Goal: Information Seeking & Learning: Understand process/instructions

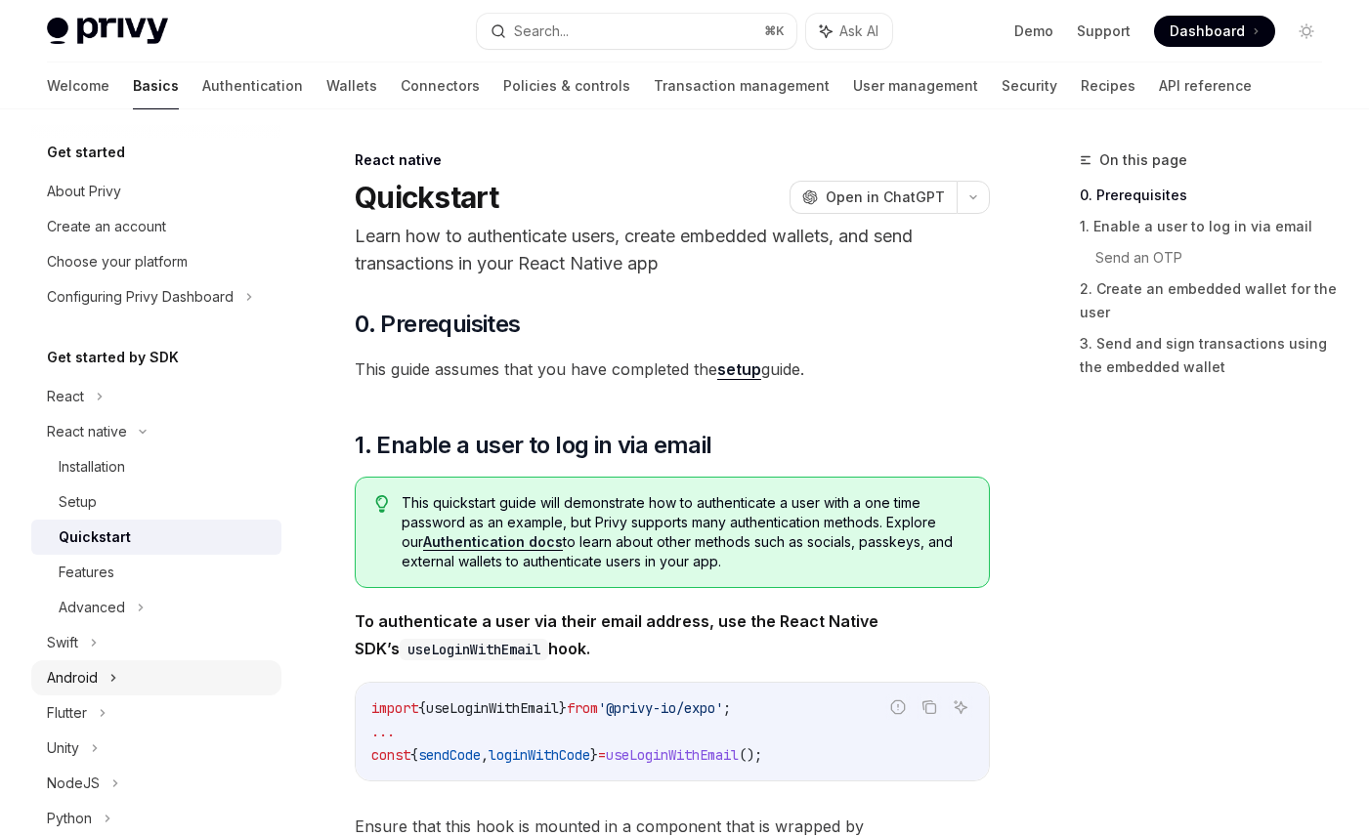
click at [92, 674] on div "Android" at bounding box center [72, 677] width 51 height 23
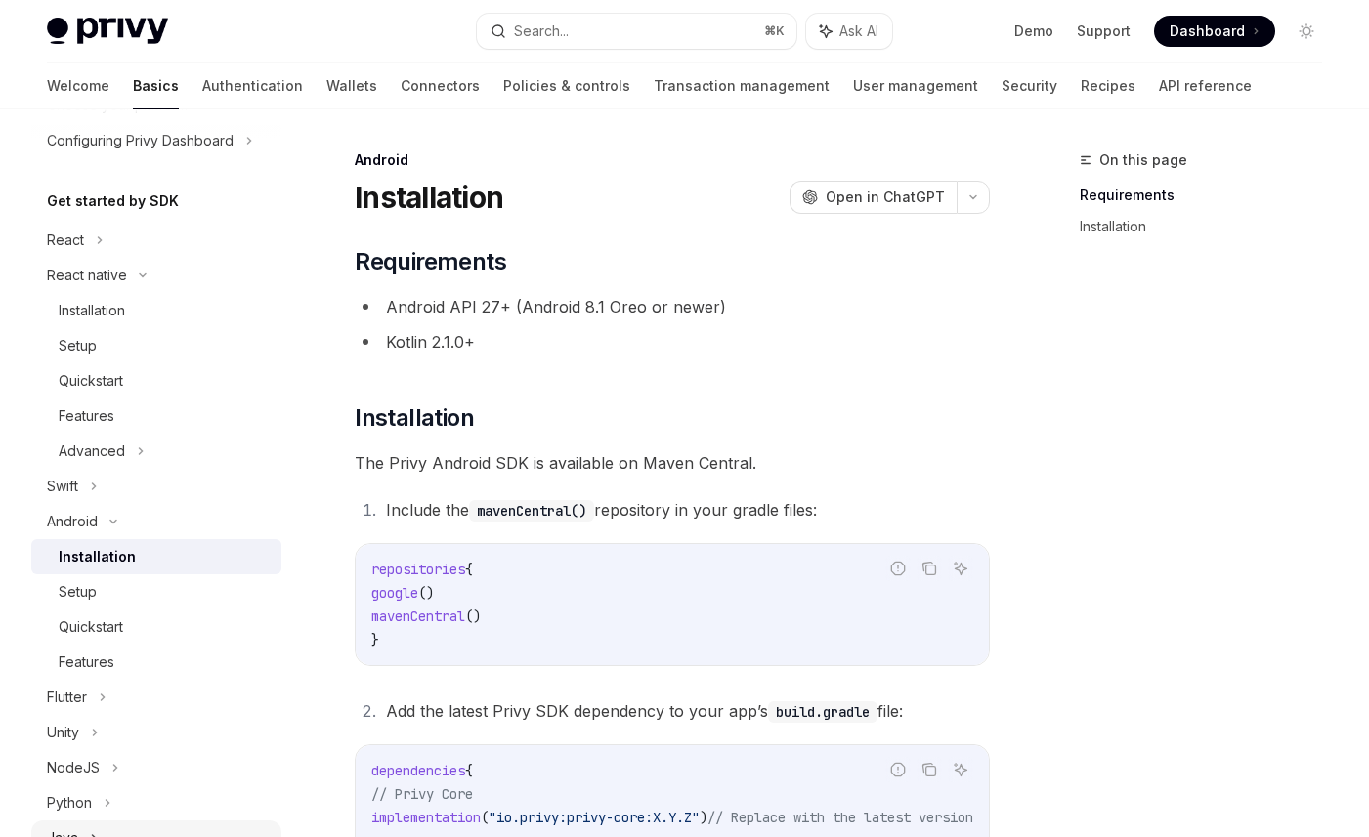
scroll to position [130, 0]
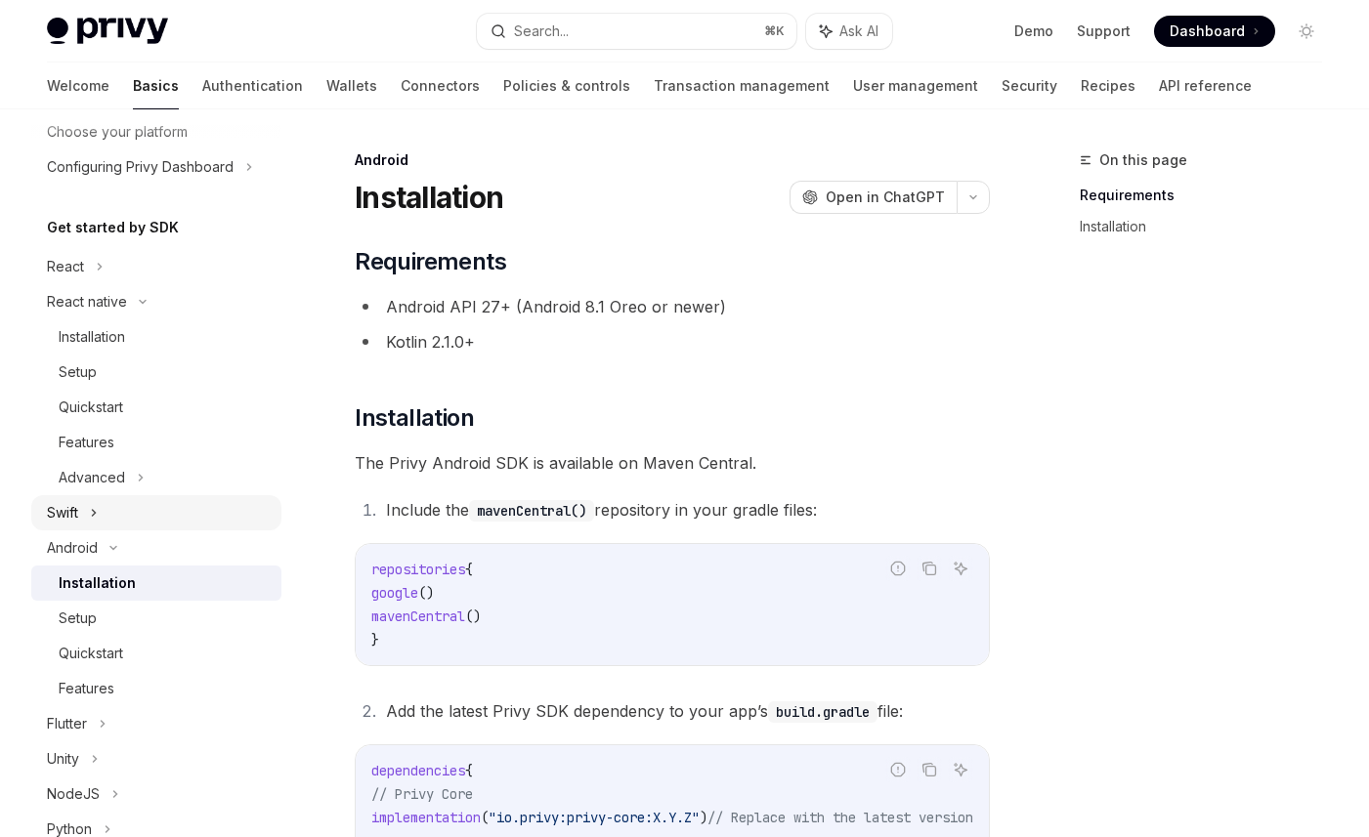
click at [94, 522] on icon at bounding box center [94, 512] width 8 height 23
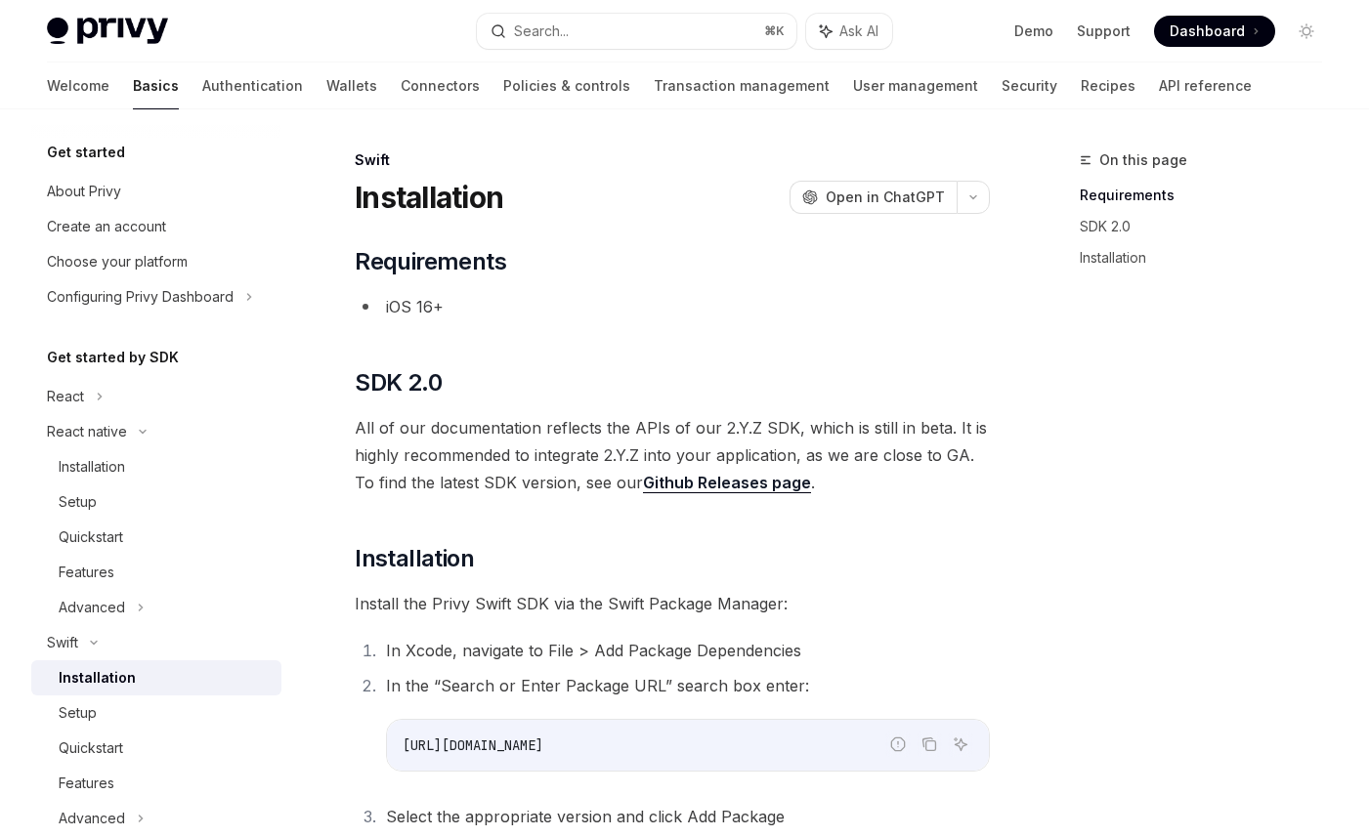
click at [1177, 27] on span "Dashboard" at bounding box center [1206, 31] width 75 height 20
click at [326, 83] on link "Wallets" at bounding box center [351, 86] width 51 height 47
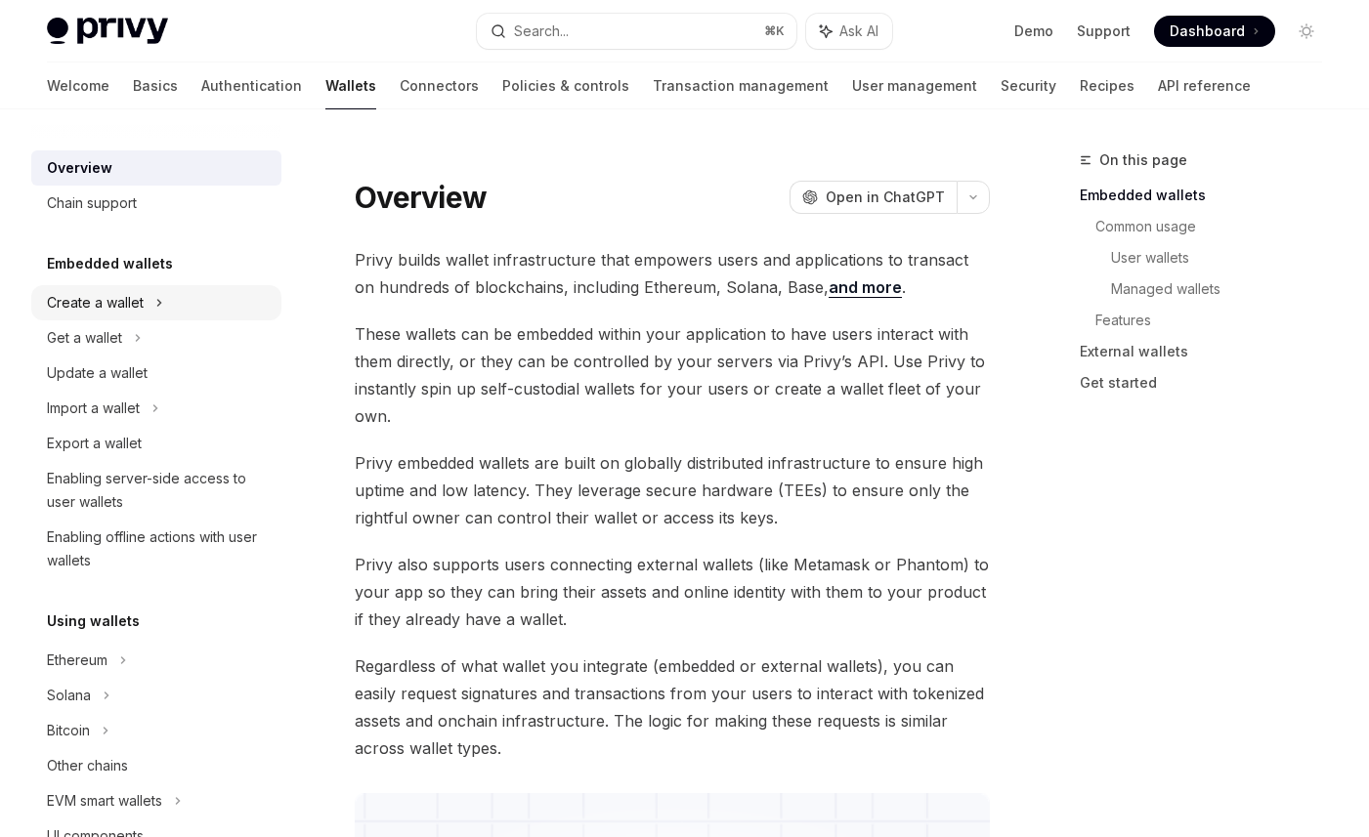
click at [148, 315] on div "Create a wallet" at bounding box center [156, 302] width 250 height 35
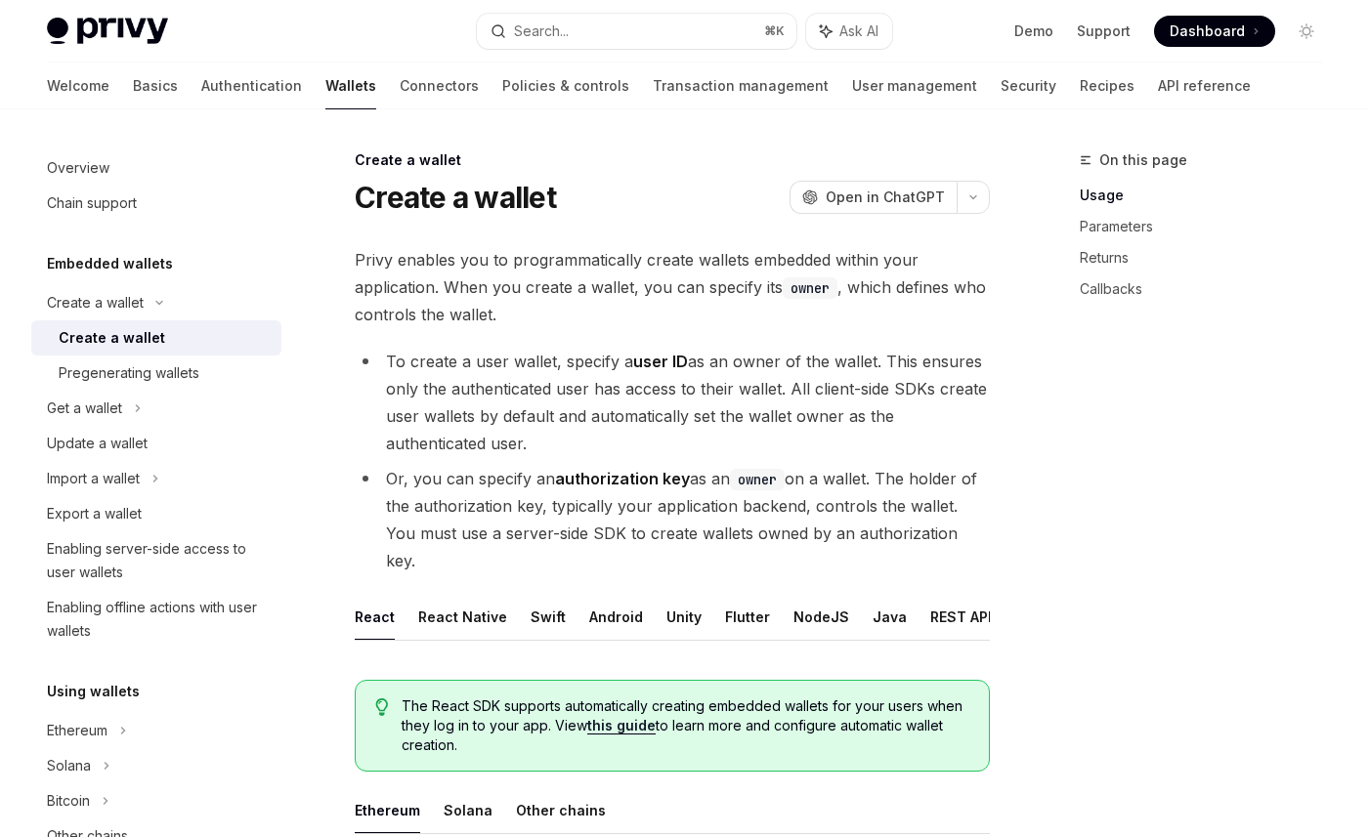
click at [148, 344] on div "Create a wallet" at bounding box center [112, 337] width 106 height 23
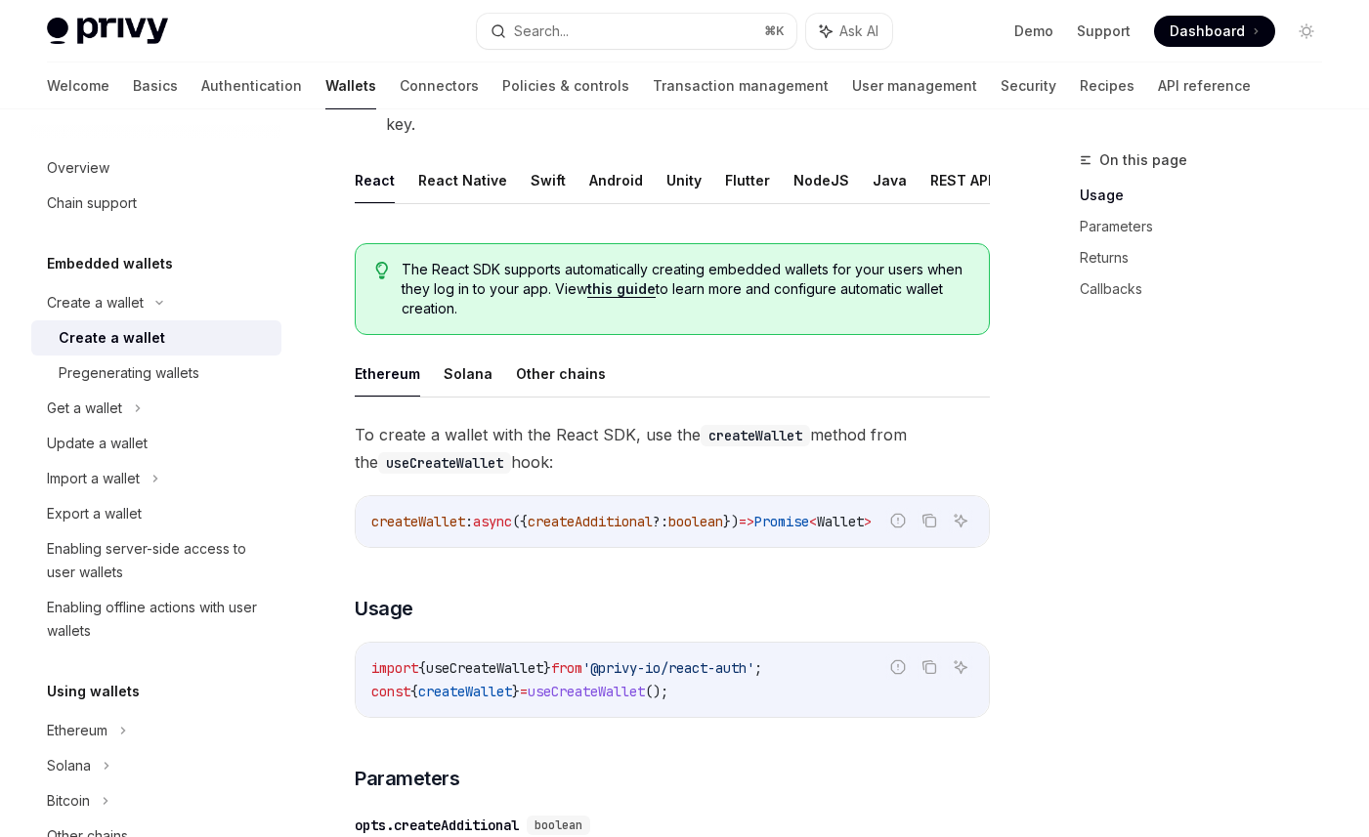
scroll to position [427, 0]
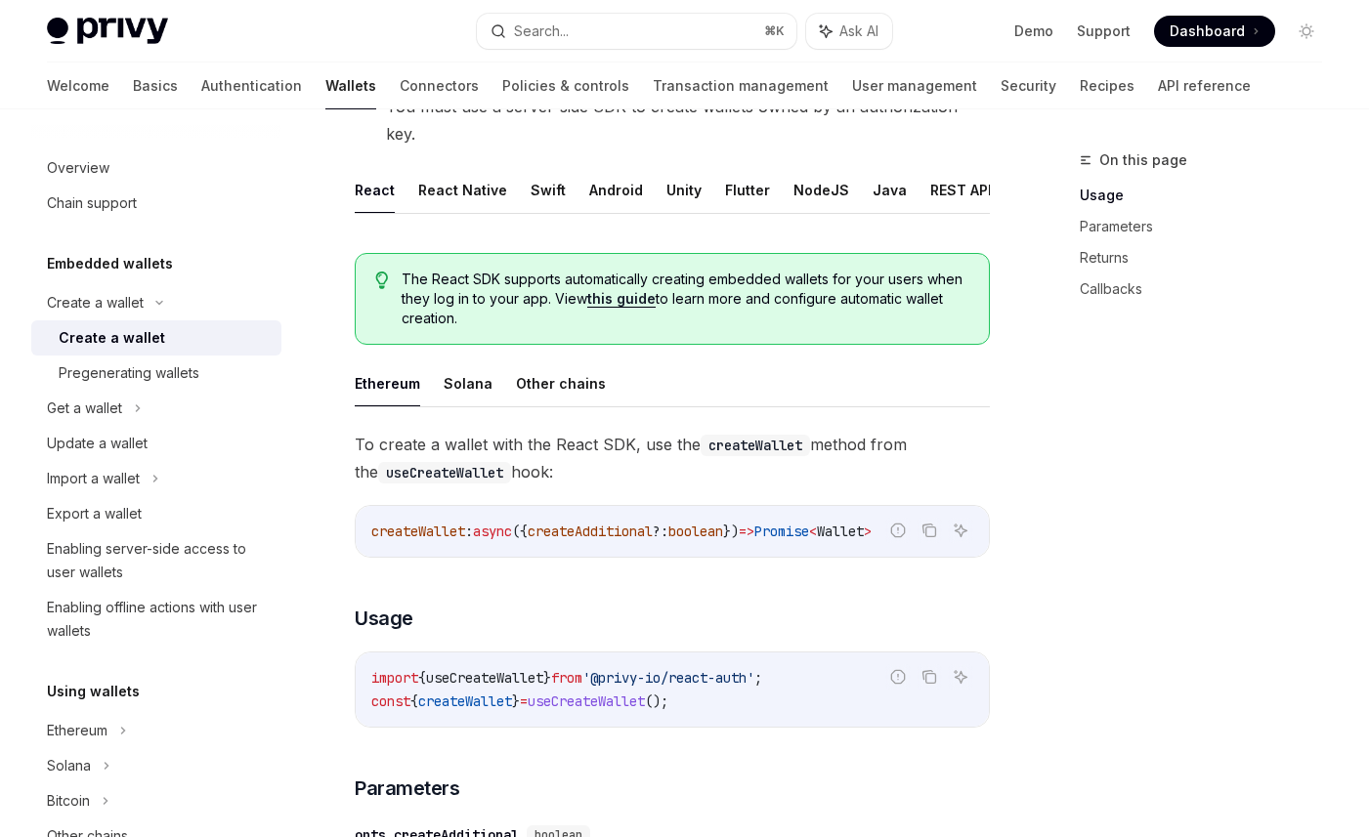
click at [619, 290] on link "this guide" at bounding box center [621, 299] width 68 height 18
type textarea "*"
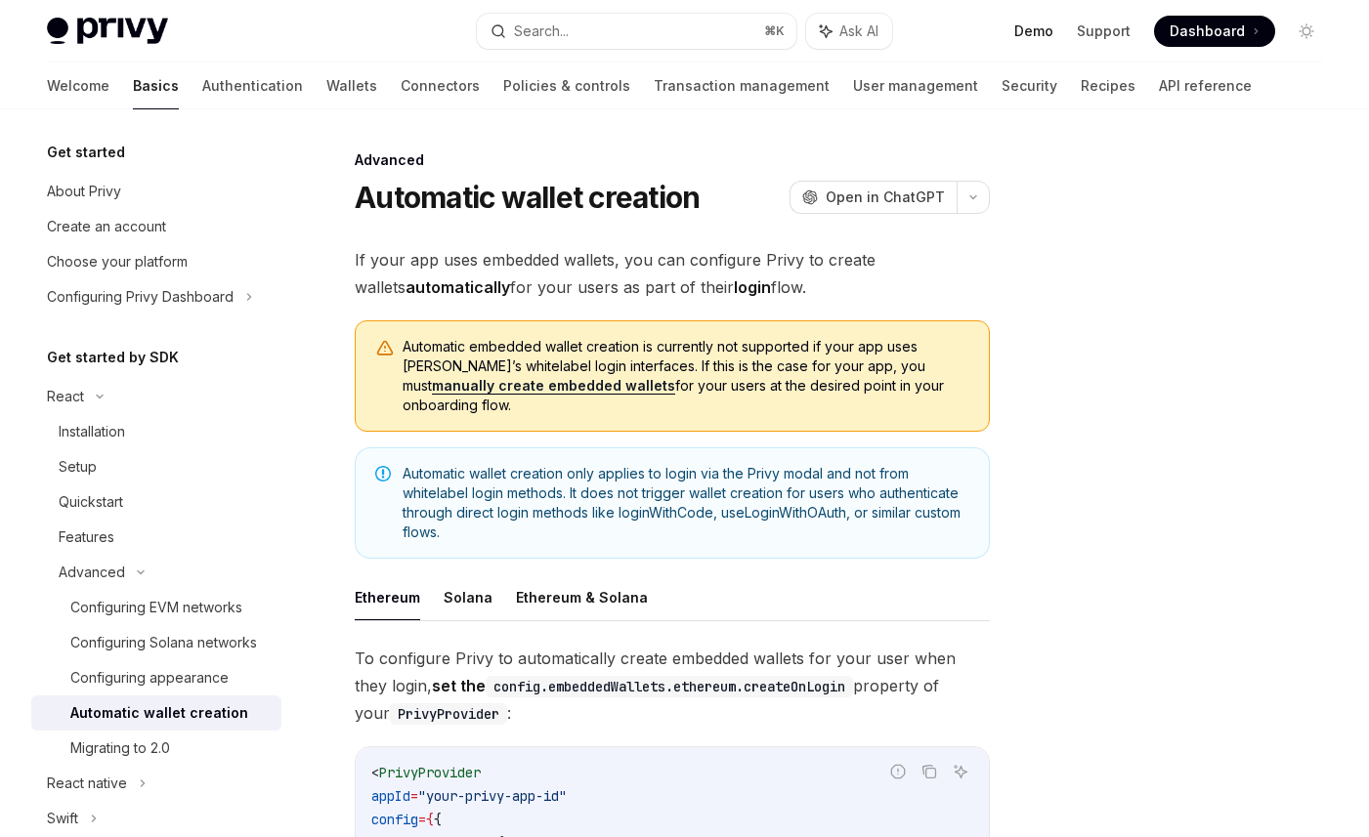
click at [1034, 29] on link "Demo" at bounding box center [1033, 31] width 39 height 20
click at [1049, 39] on link "Demo" at bounding box center [1033, 31] width 39 height 20
